Goal: Check status

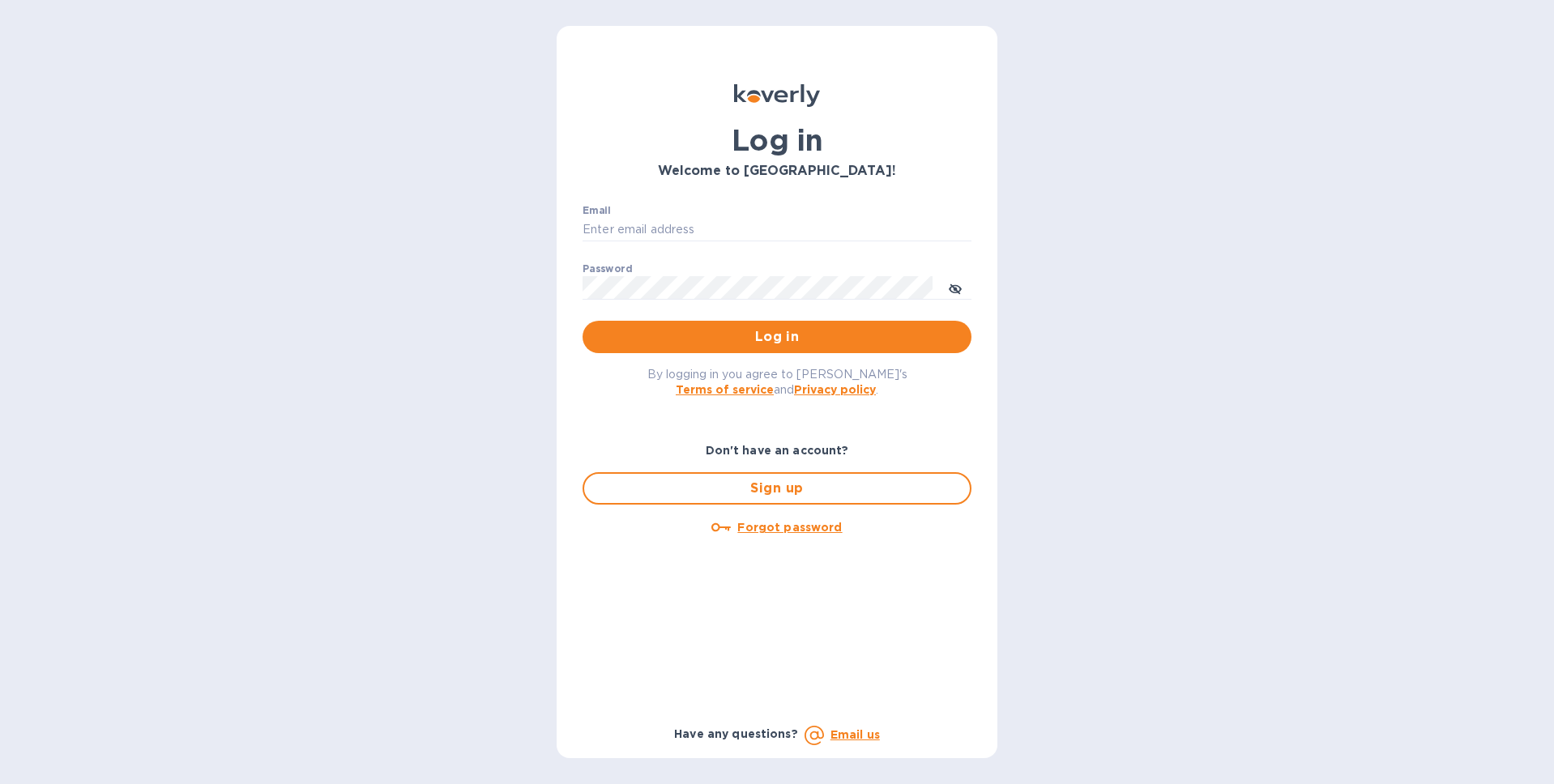
type input "[PERSON_NAME][EMAIL_ADDRESS][DOMAIN_NAME]"
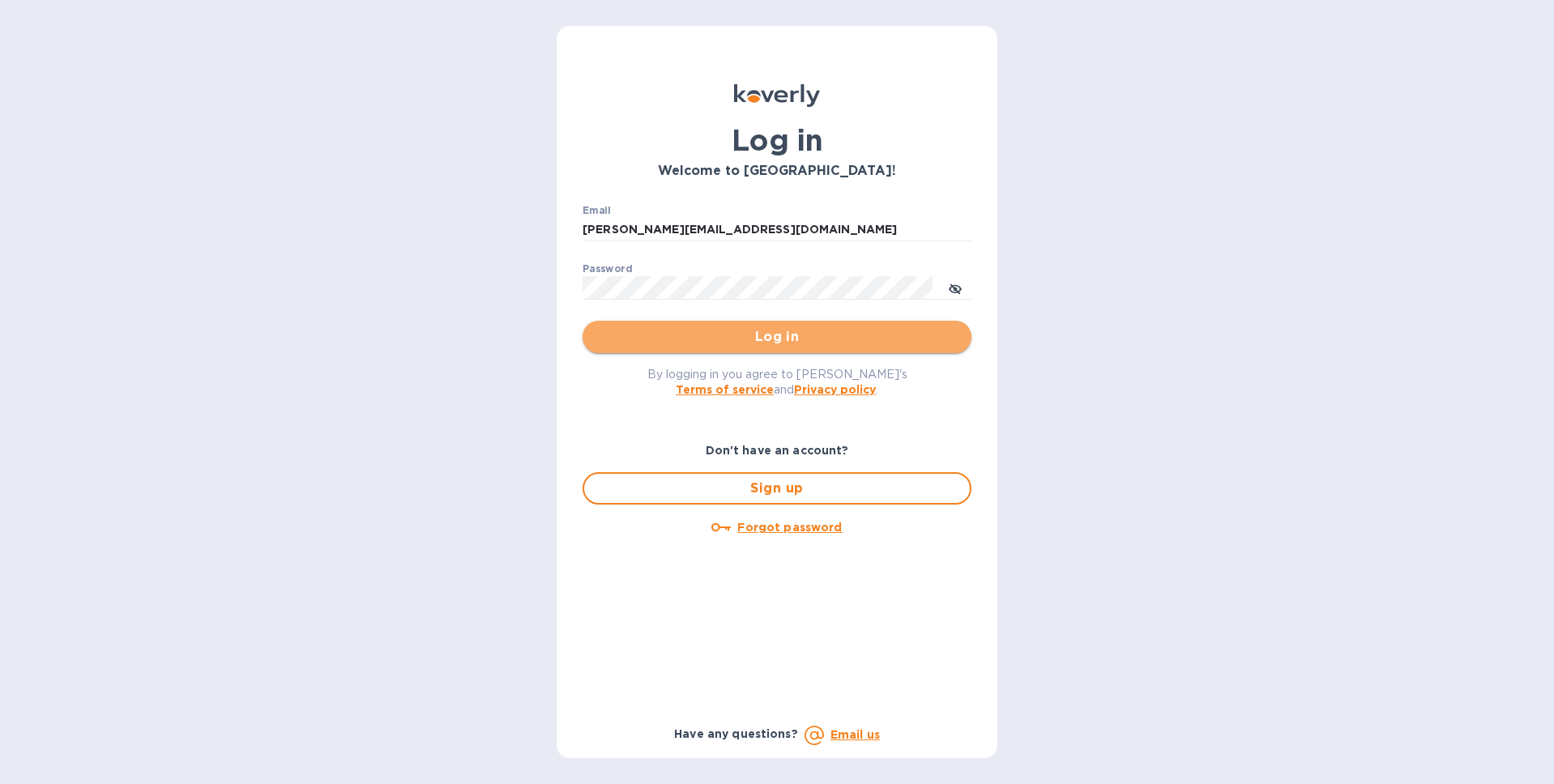
click at [796, 328] on span "Log in" at bounding box center [777, 337] width 363 height 19
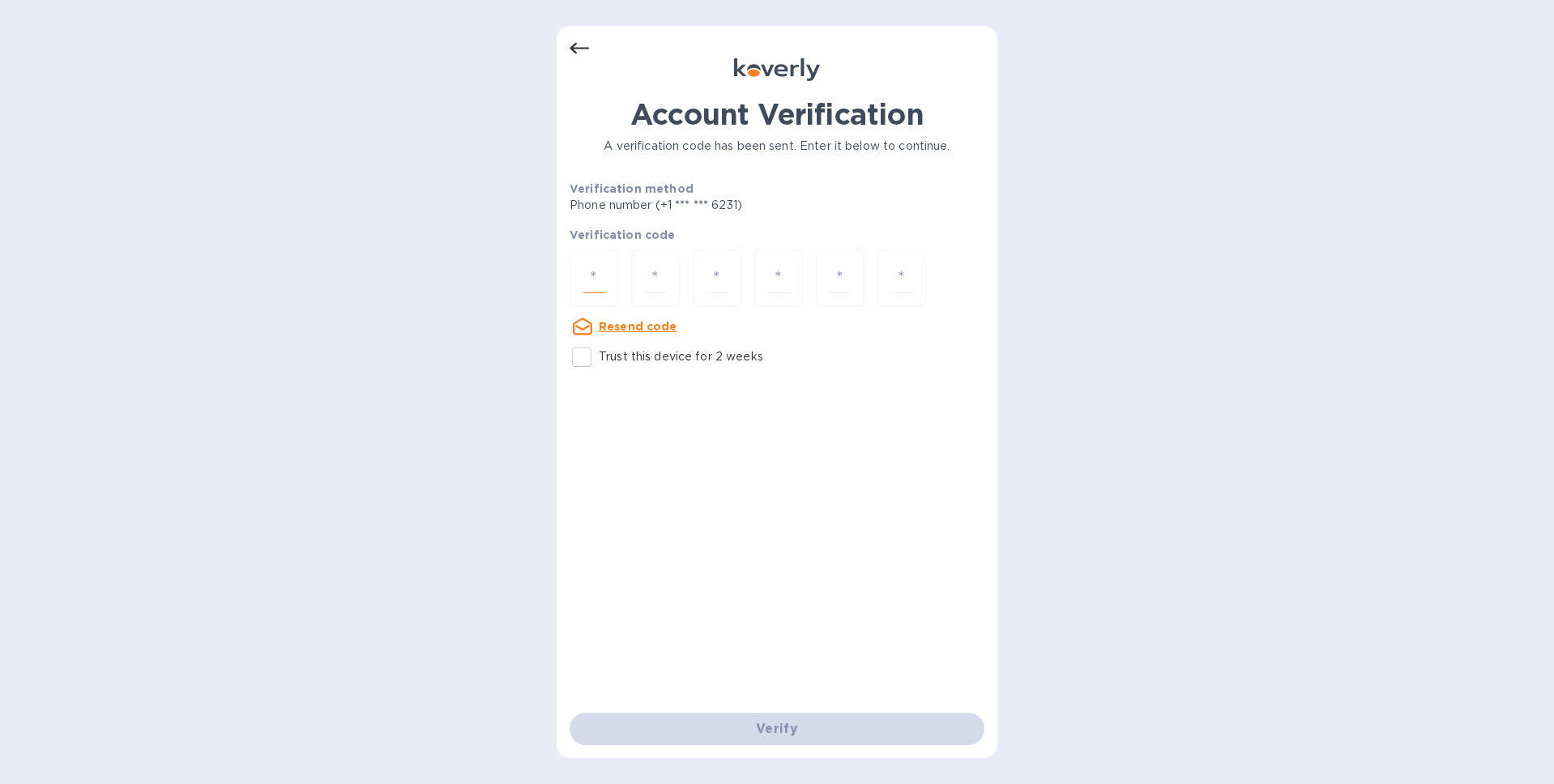
click at [583, 269] on input "number" at bounding box center [594, 278] width 21 height 30
type input "4"
type input "1"
type input "3"
type input "0"
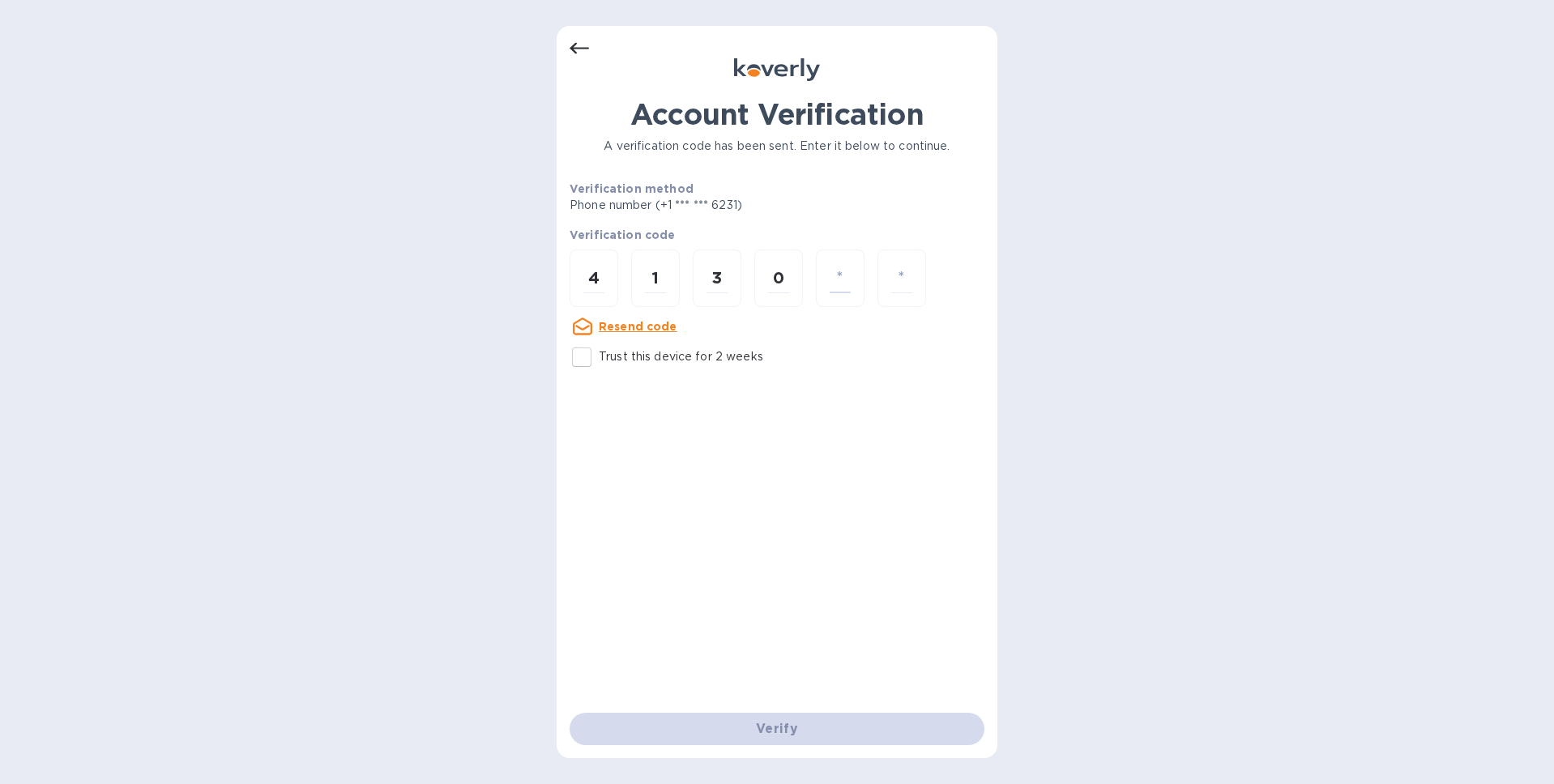
type input "4"
type input "3"
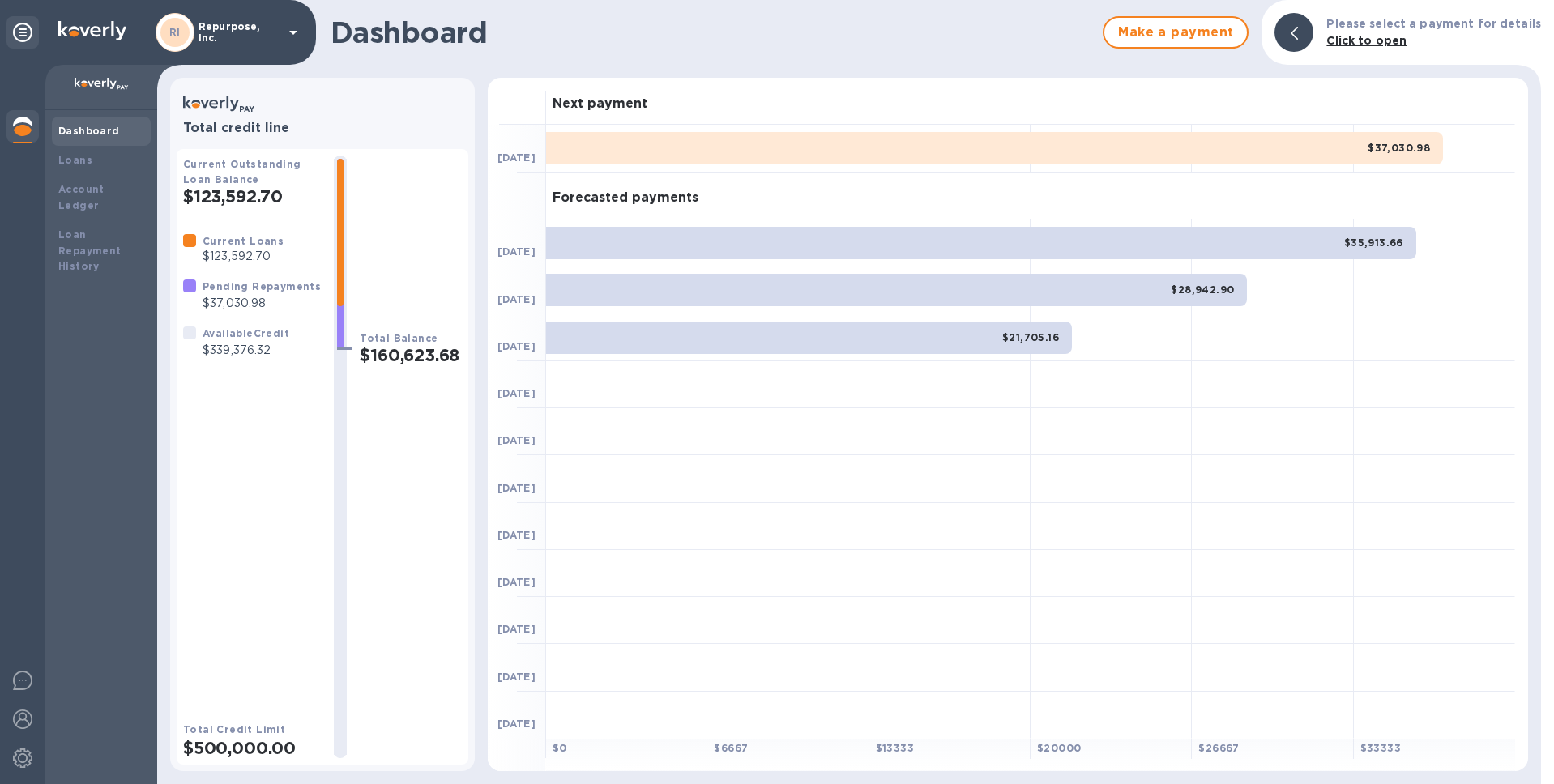
click at [233, 345] on p "$339,376.32" at bounding box center [246, 350] width 87 height 17
copy p "339,376.32"
